Goal: Find contact information: Find contact information

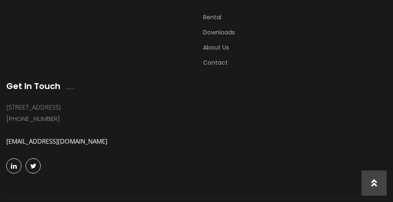
scroll to position [2184, 0]
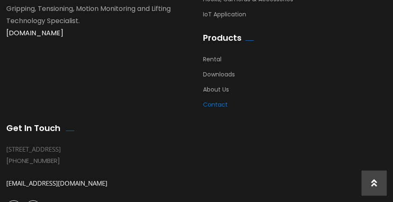
click at [221, 100] on link "Contact" at bounding box center [215, 106] width 25 height 13
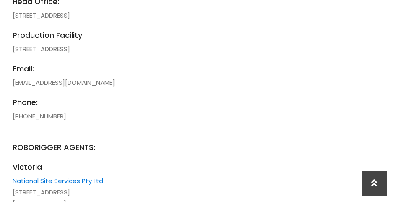
scroll to position [716, 0]
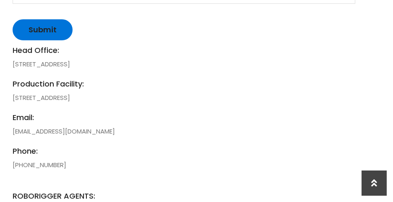
drag, startPoint x: 176, startPoint y: 98, endPoint x: 8, endPoint y: 93, distance: 167.8
copy li "[STREET_ADDRESS]"
